Goal: Task Accomplishment & Management: Use online tool/utility

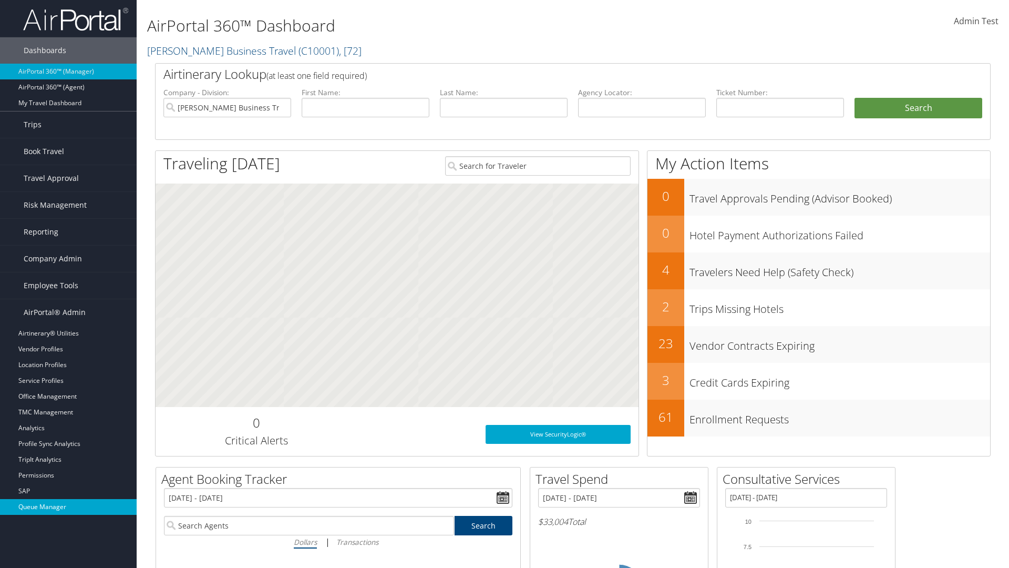
click at [68, 507] on link "Queue Manager" at bounding box center [68, 507] width 137 height 16
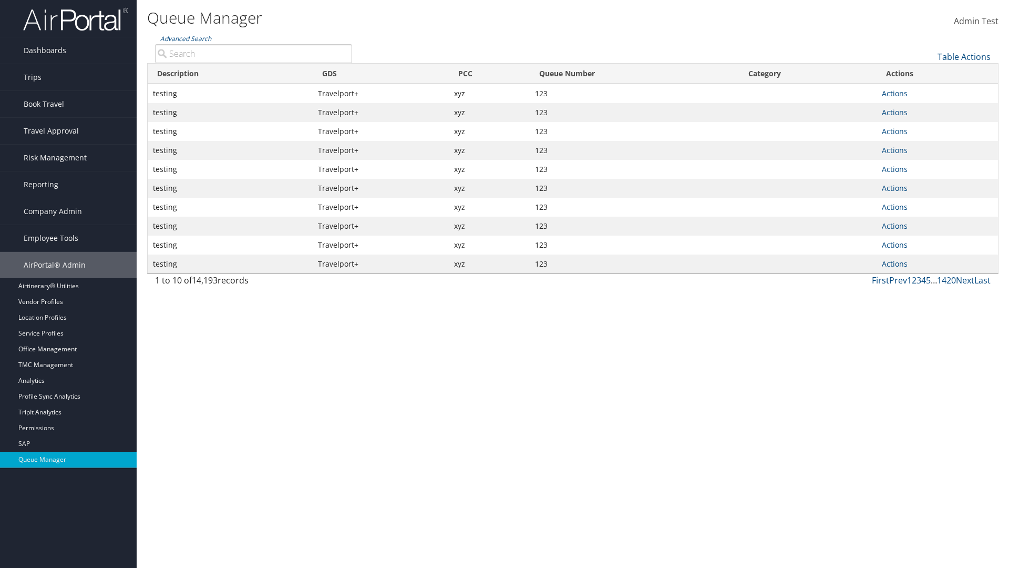
click at [964, 57] on link "Table Actions" at bounding box center [964, 57] width 53 height 12
click at [929, 73] on link "View Errors" at bounding box center [929, 73] width 138 height 18
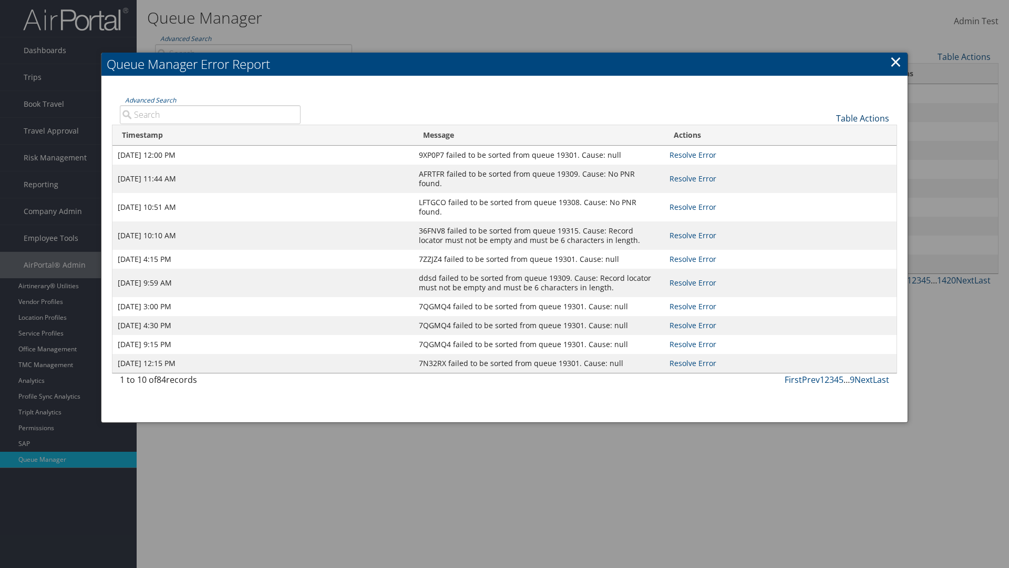
click at [863, 118] on link "Table Actions" at bounding box center [862, 118] width 53 height 12
click at [827, 152] on link "Page Length" at bounding box center [827, 152] width 138 height 18
click at [602, 109] on div "Table Actions" at bounding box center [603, 110] width 589 height 30
click at [863, 118] on link "Table Actions" at bounding box center [862, 118] width 53 height 12
click at [150, 100] on link "Advanced Search" at bounding box center [150, 100] width 51 height 9
